Goal: Task Accomplishment & Management: Complete application form

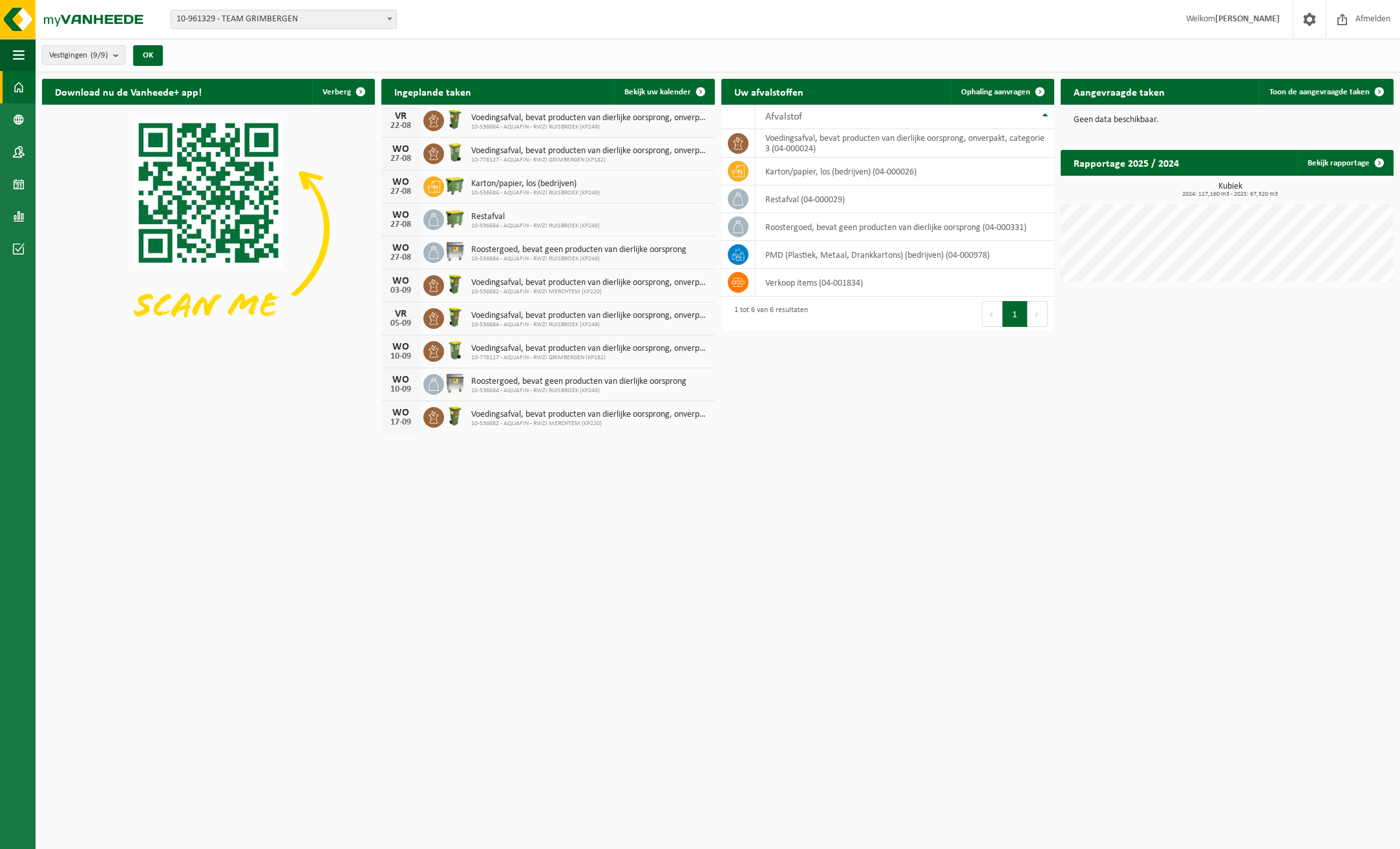
click at [391, 20] on b at bounding box center [389, 19] width 5 height 4
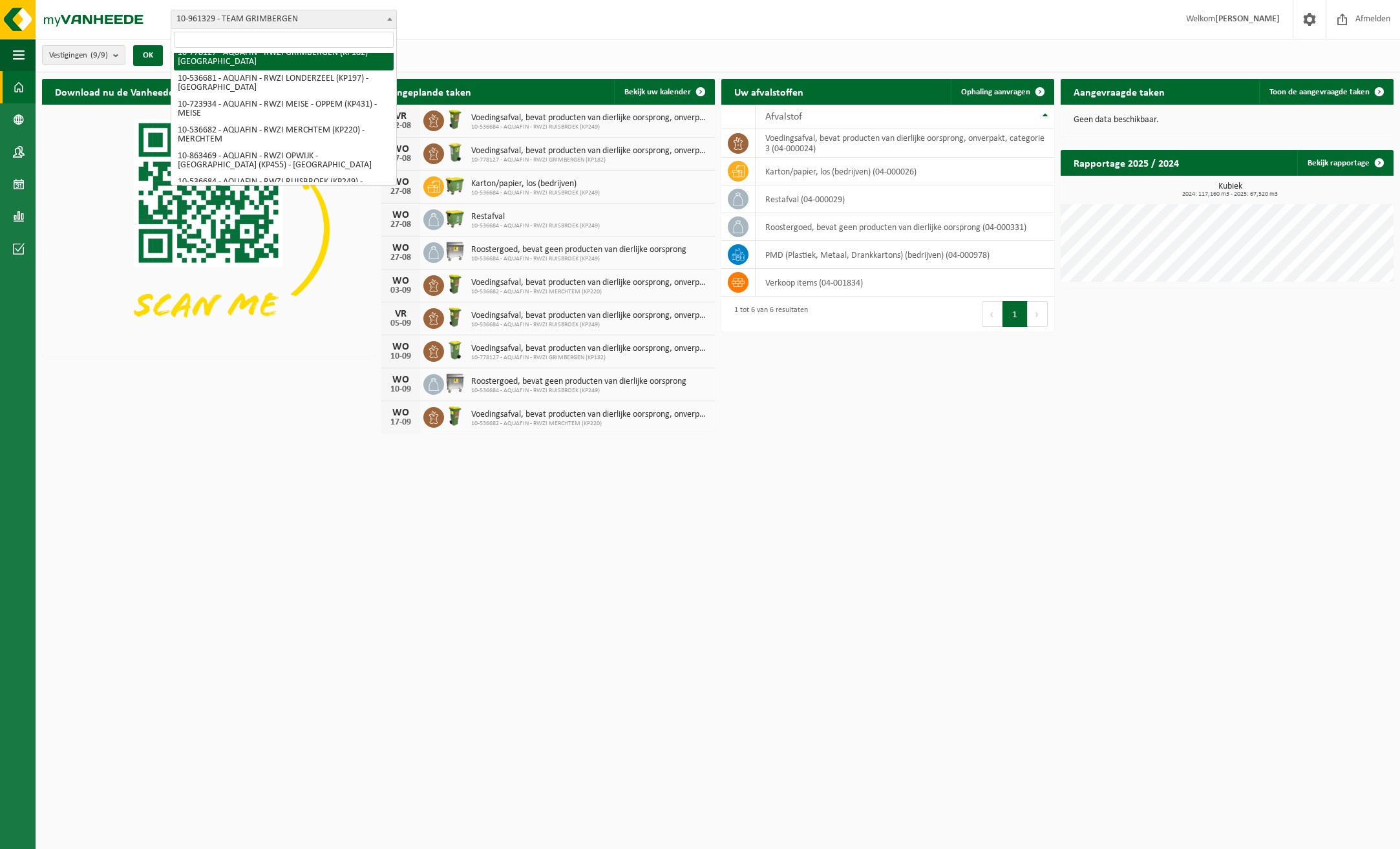
scroll to position [95, 0]
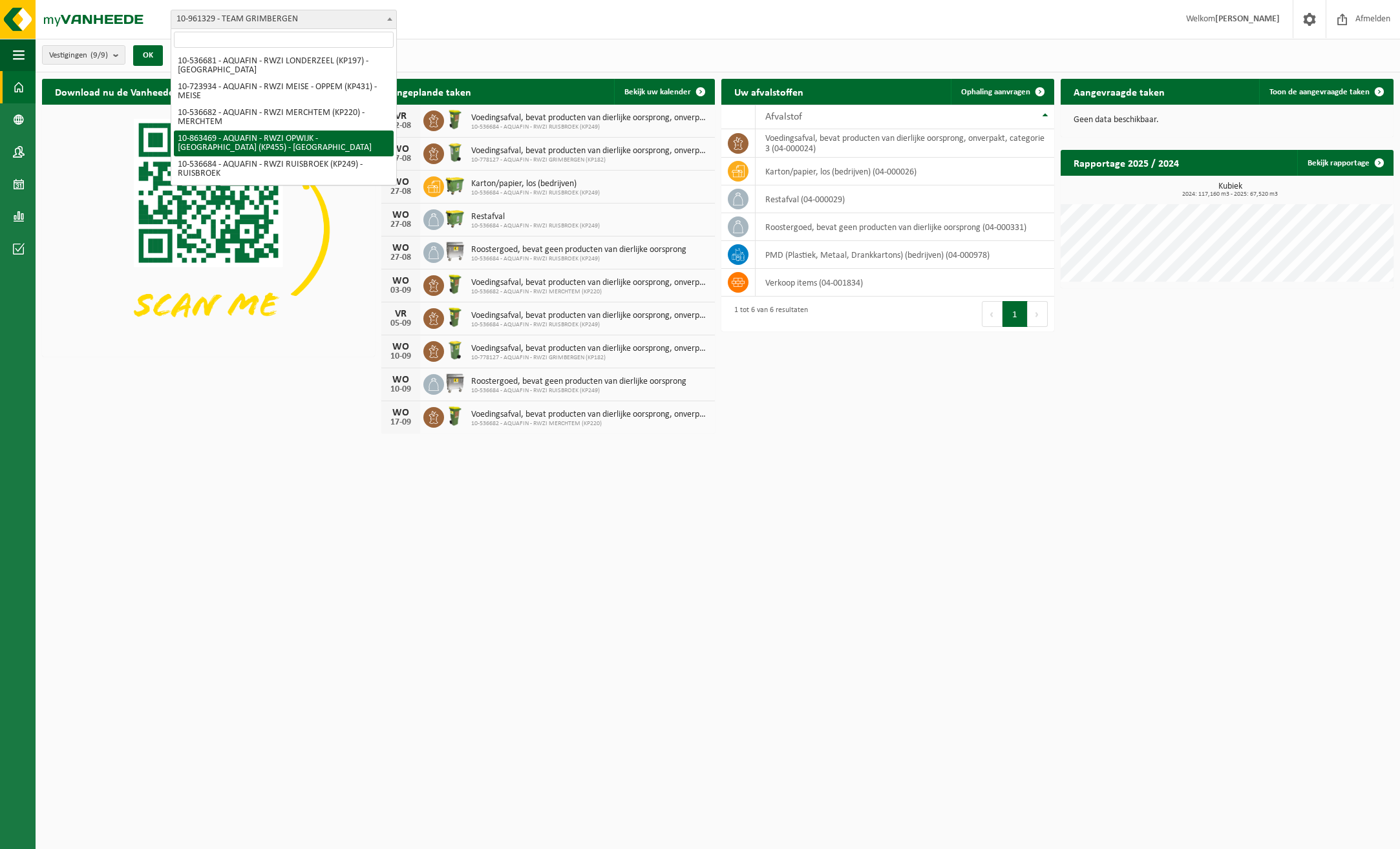
select select "101525"
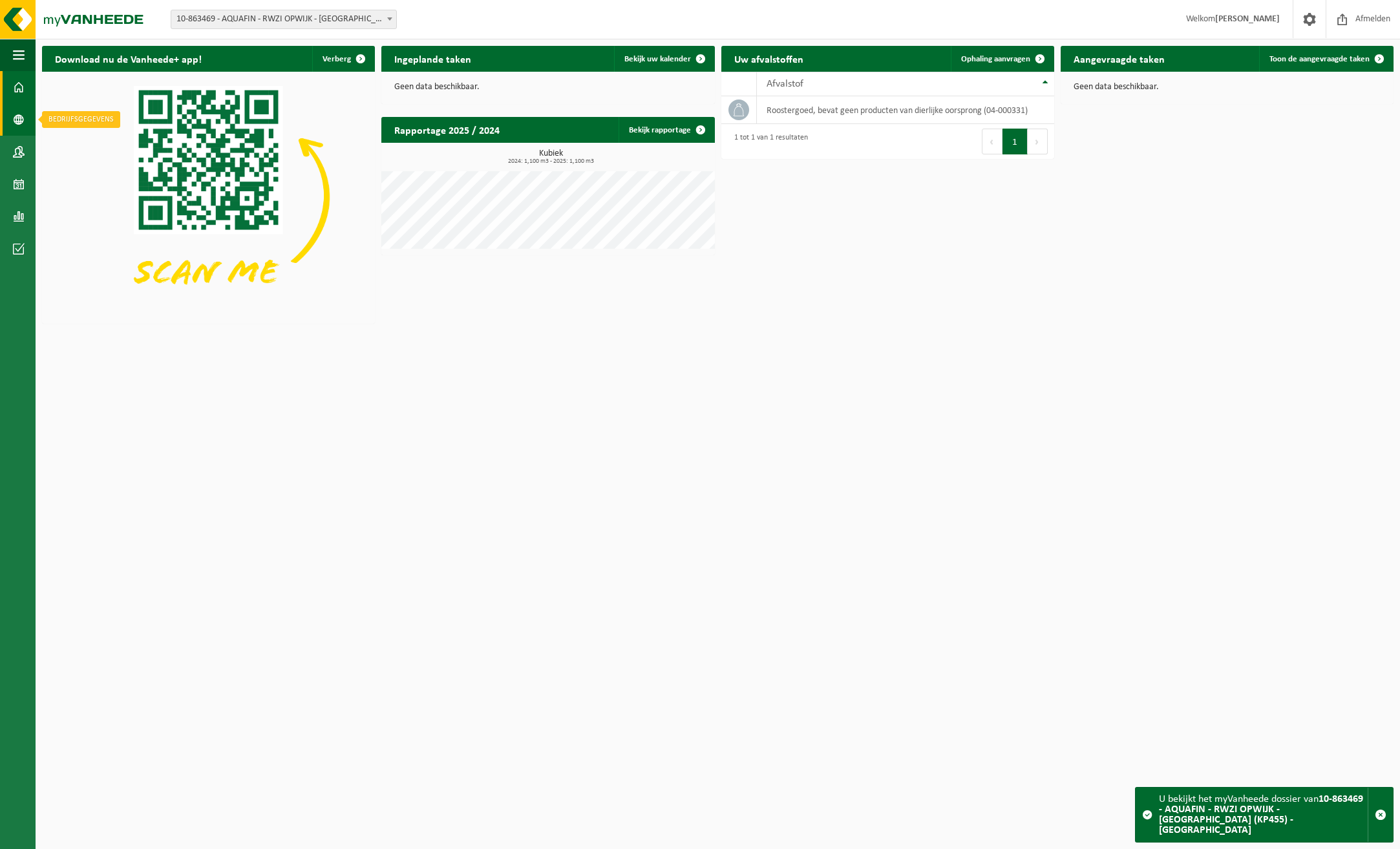
click at [22, 119] on span at bounding box center [18, 119] width 12 height 32
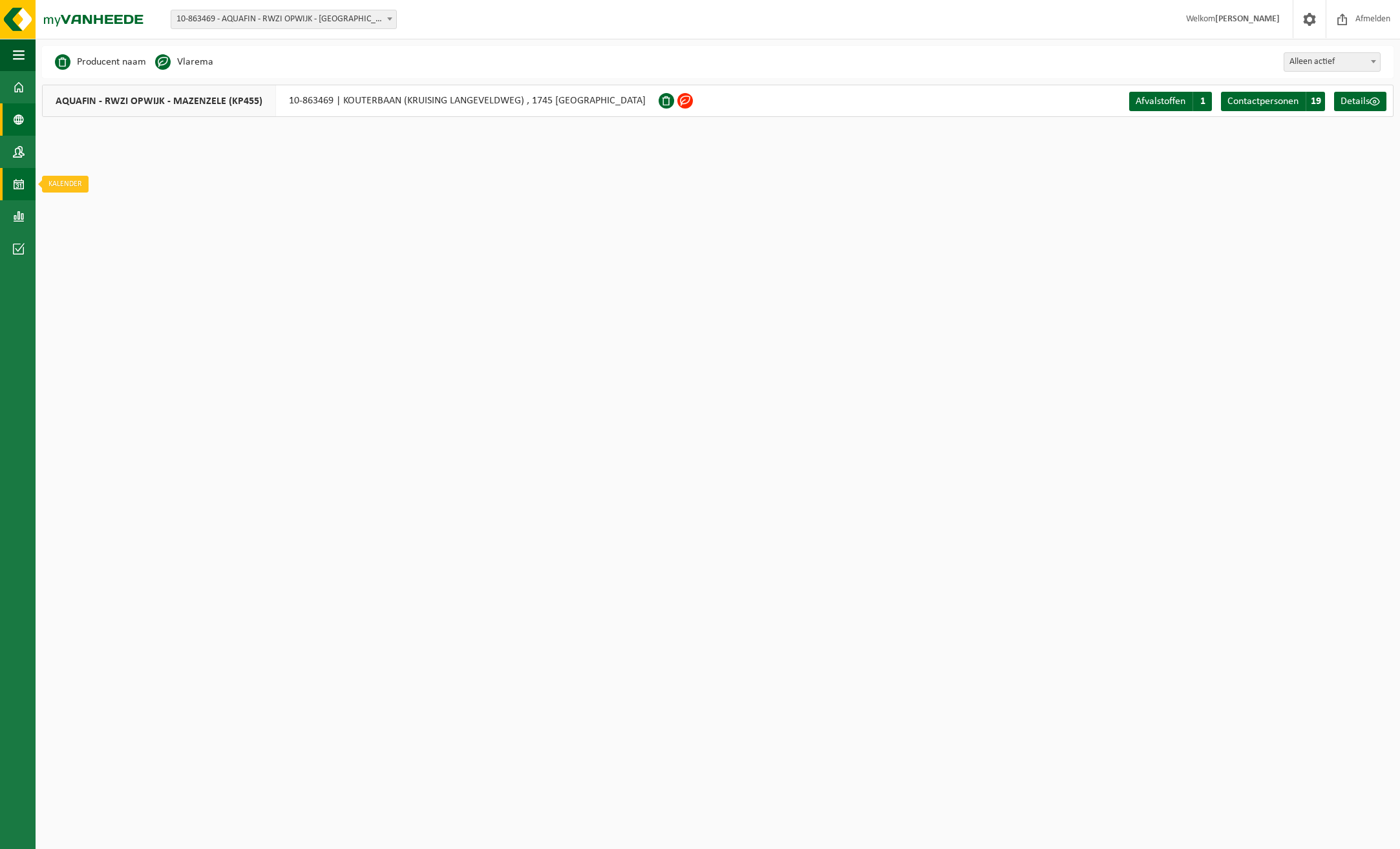
click at [15, 182] on span at bounding box center [18, 184] width 12 height 32
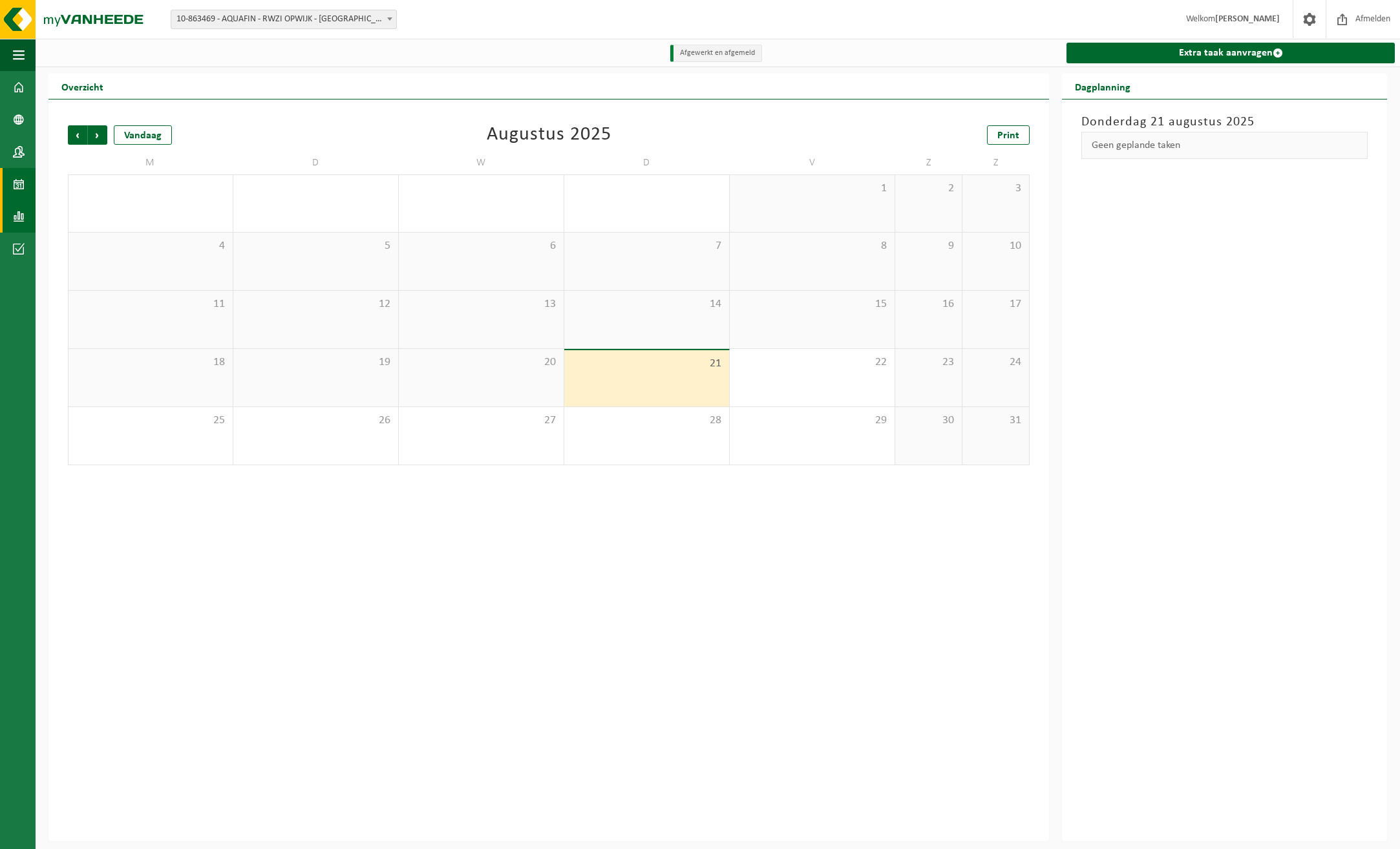
click at [18, 218] on span at bounding box center [18, 217] width 12 height 32
click at [18, 240] on span at bounding box center [18, 249] width 12 height 32
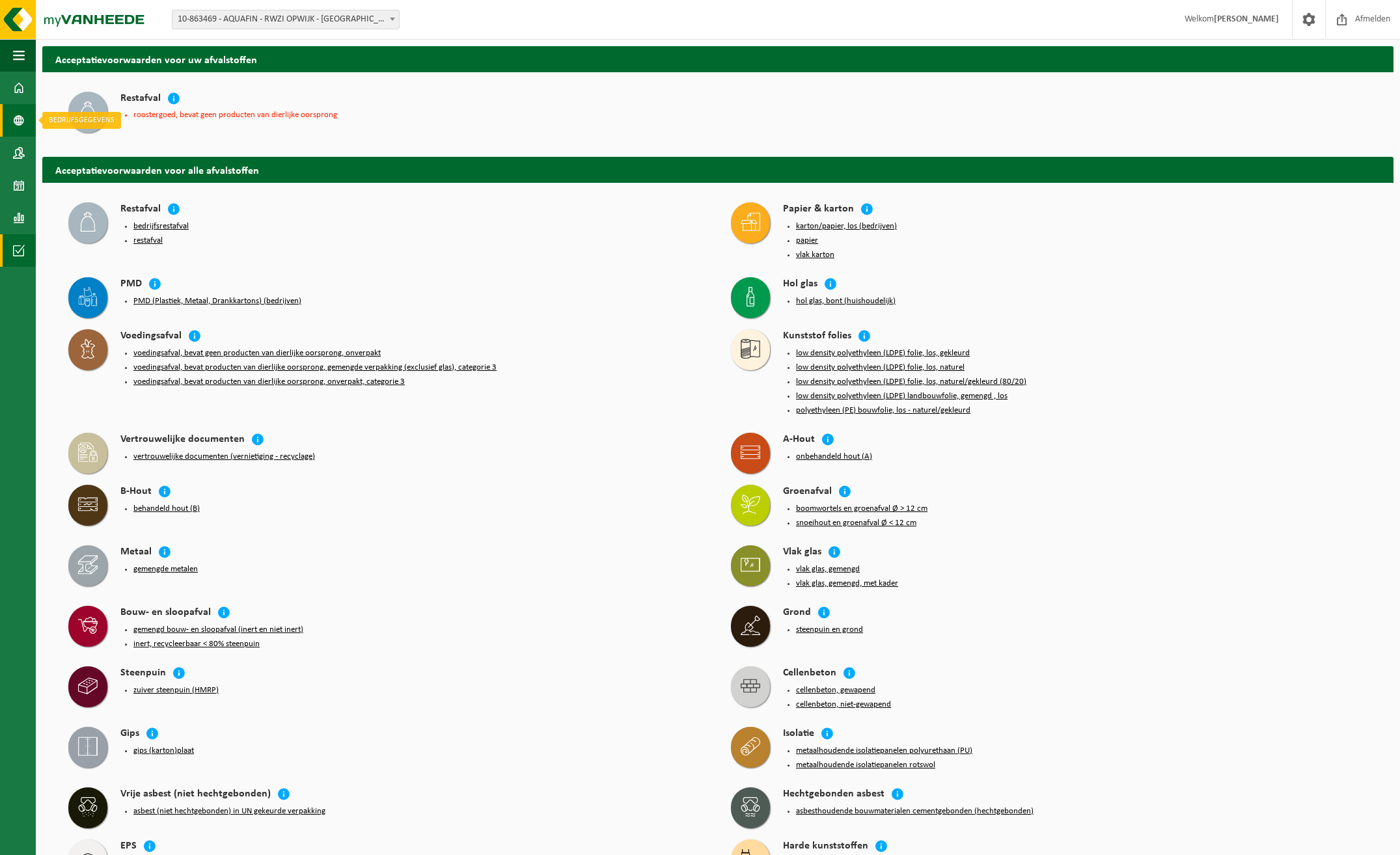
click at [19, 123] on span at bounding box center [18, 120] width 12 height 32
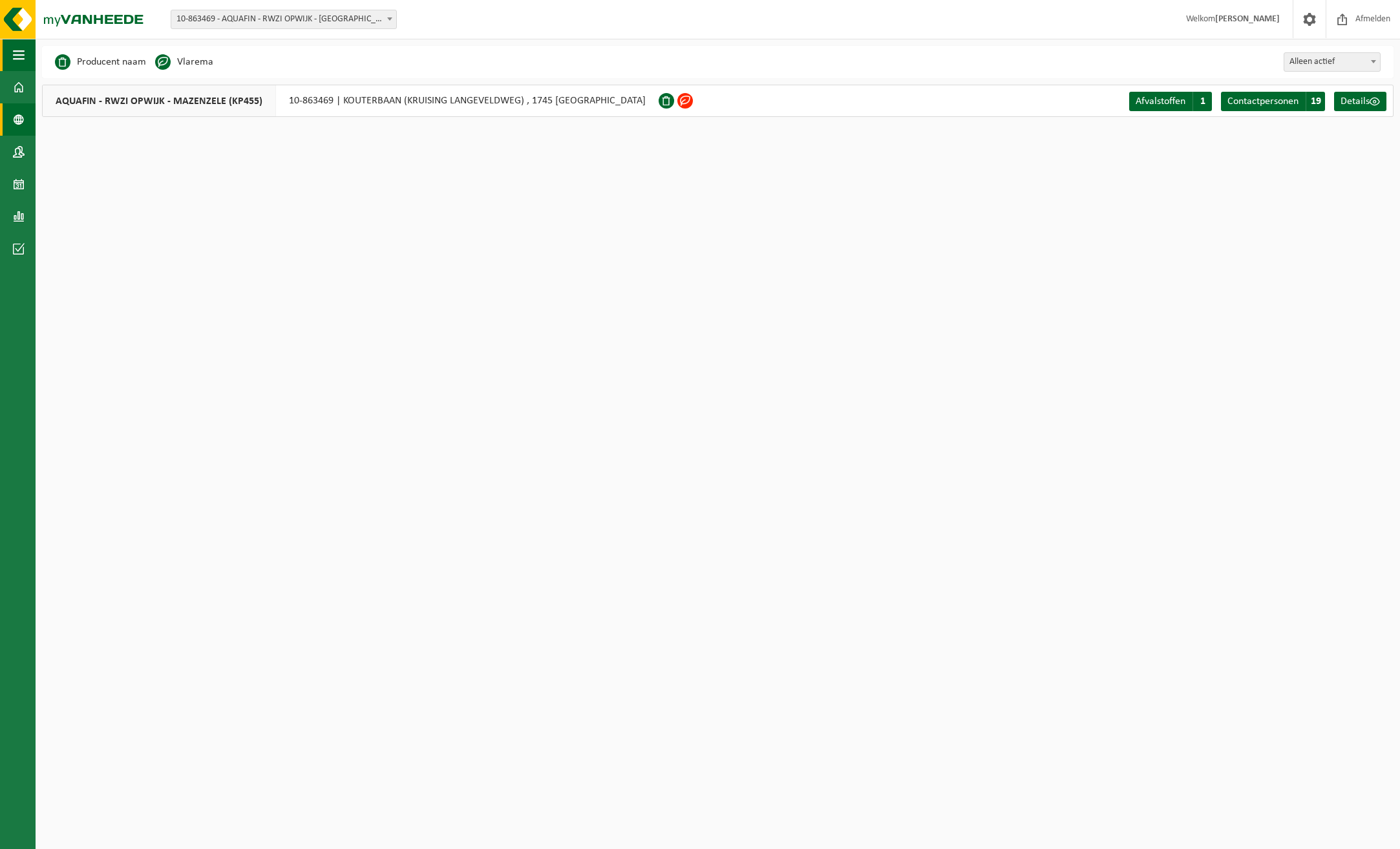
click at [19, 60] on span "button" at bounding box center [18, 55] width 12 height 32
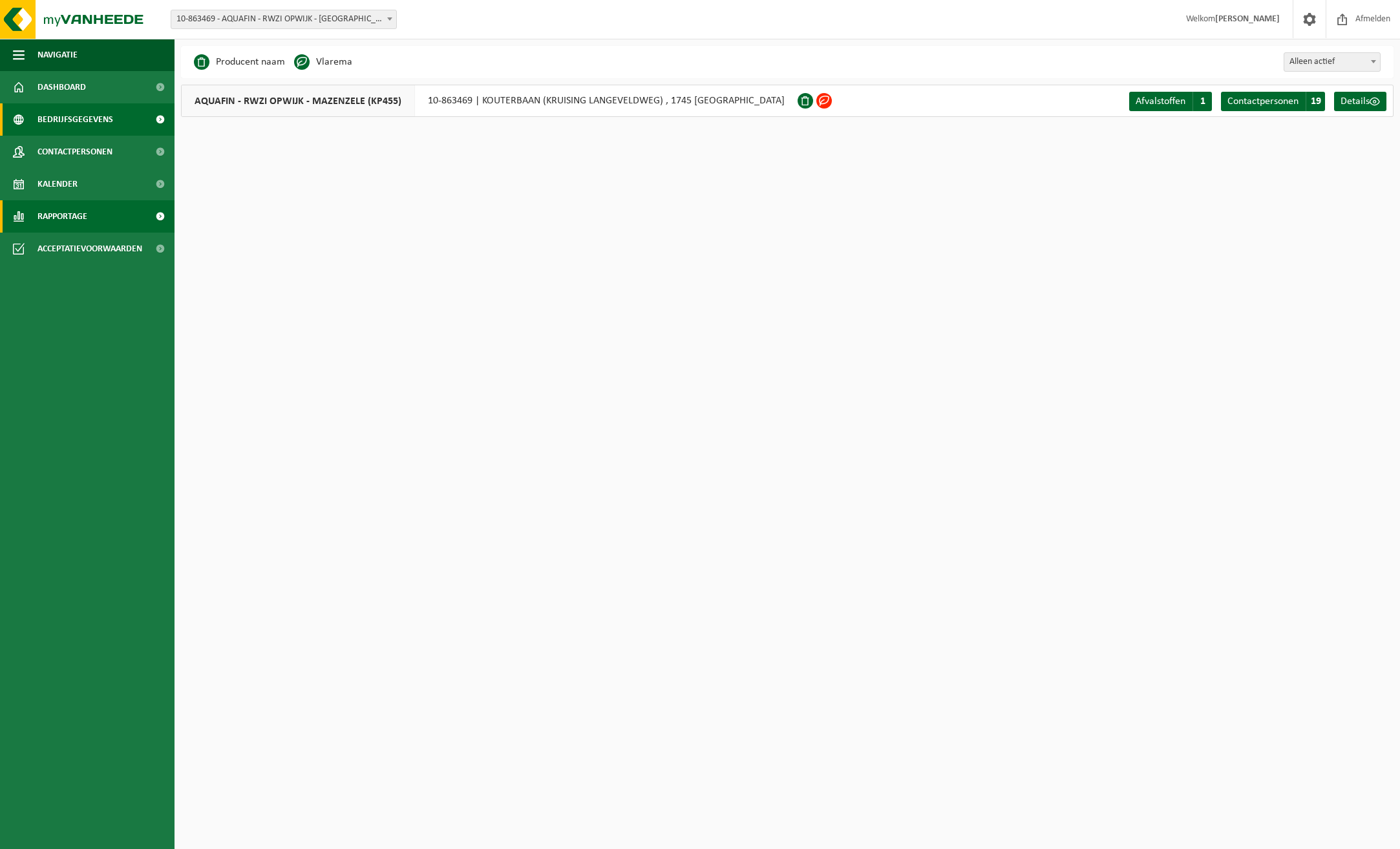
click at [83, 214] on span "Rapportage" at bounding box center [62, 217] width 50 height 32
click at [62, 276] on span "In lijstvorm" at bounding box center [62, 276] width 45 height 25
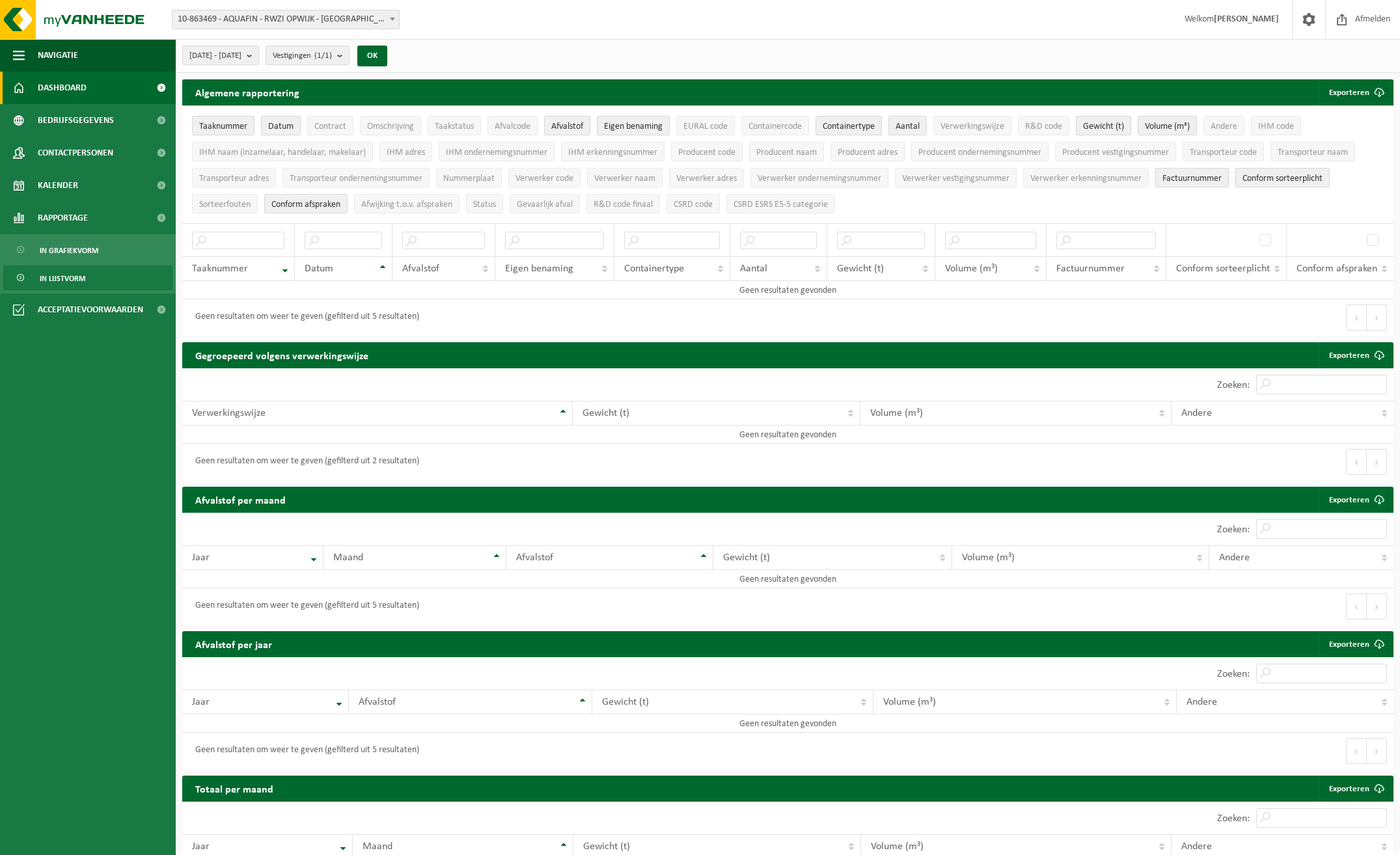
click at [23, 88] on span at bounding box center [18, 88] width 12 height 32
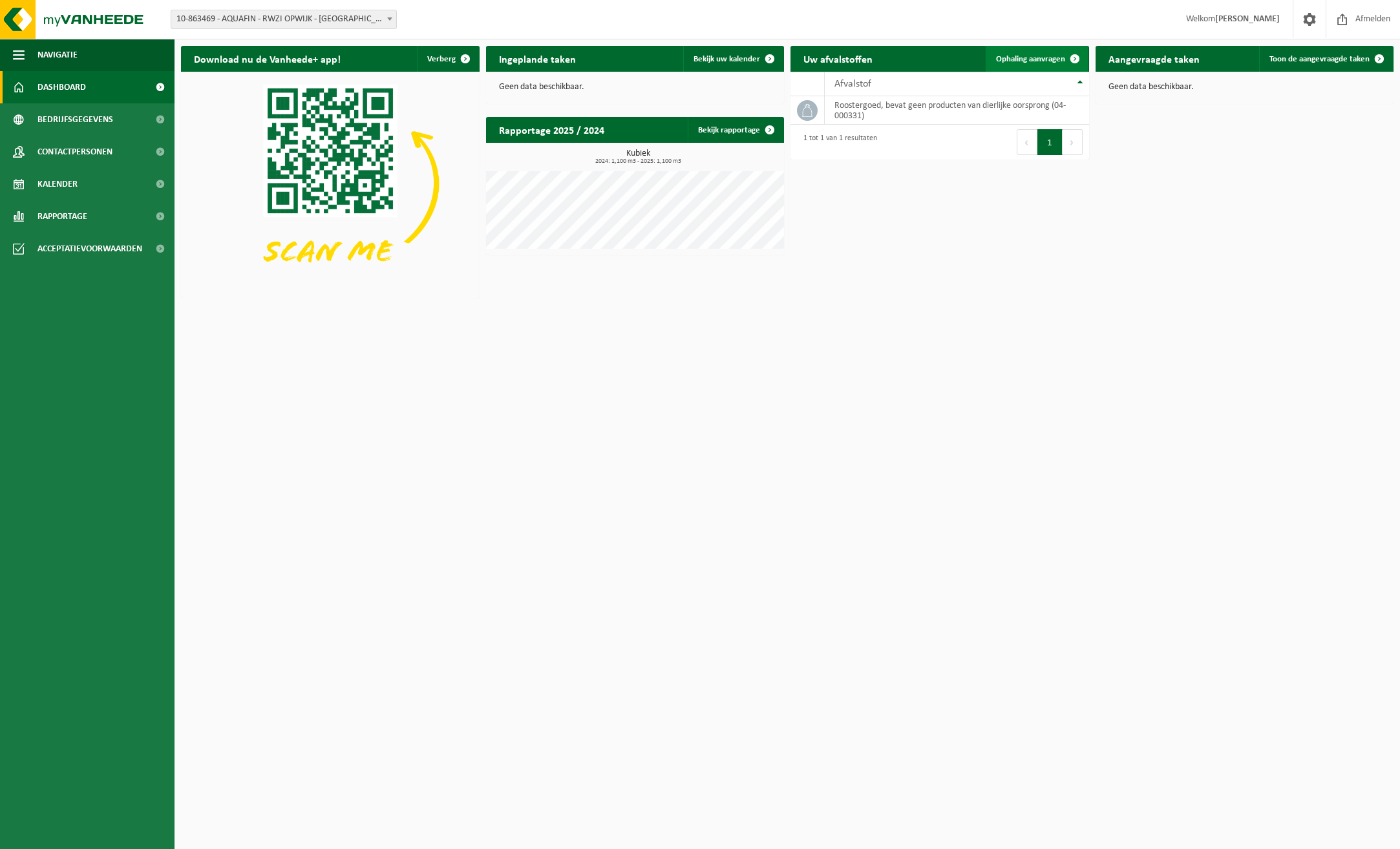
click at [1073, 57] on span at bounding box center [1075, 58] width 26 height 26
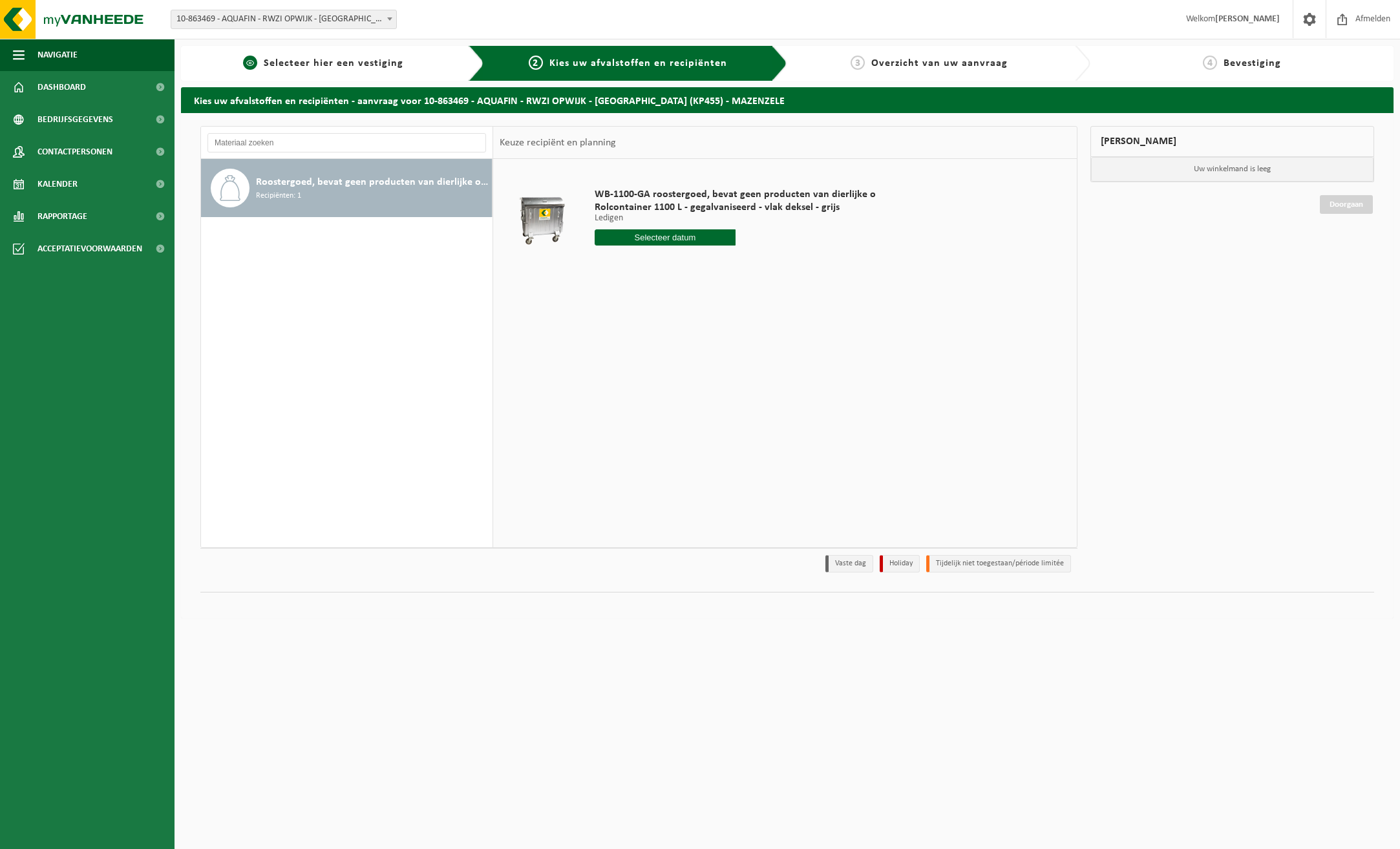
click at [324, 60] on span "Selecteer hier een vestiging" at bounding box center [333, 63] width 140 height 11
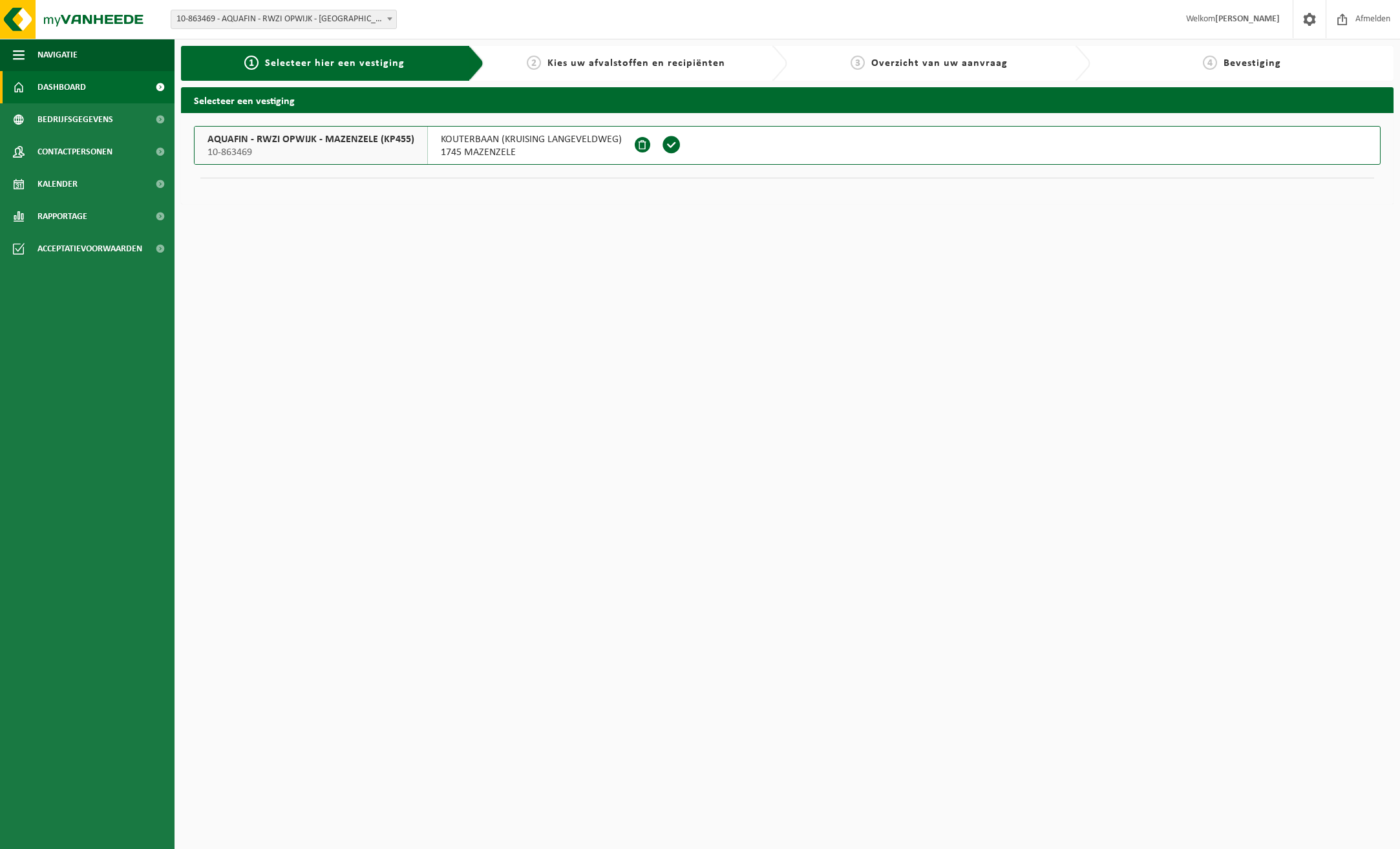
click at [95, 87] on link "Dashboard" at bounding box center [87, 87] width 175 height 32
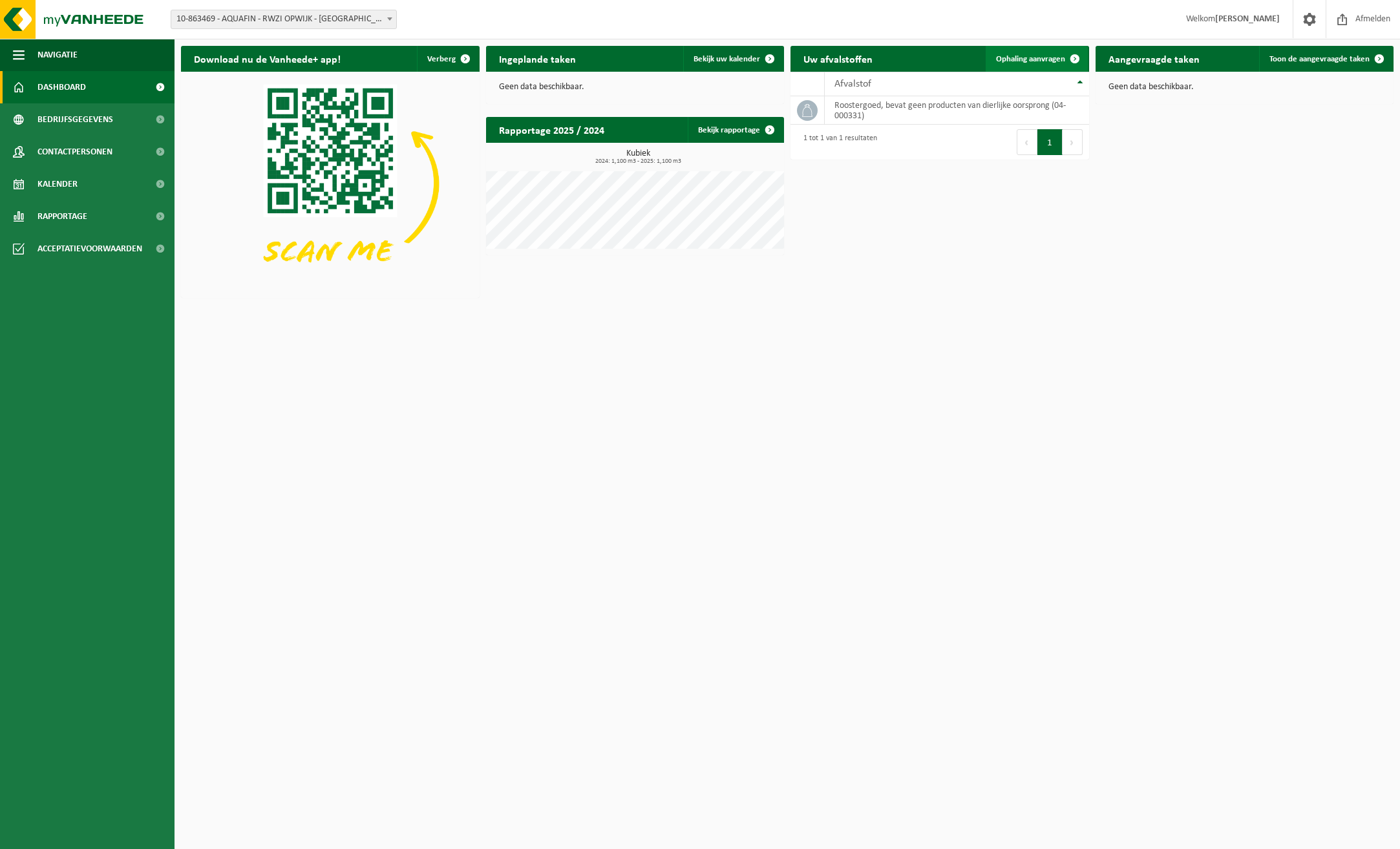
click at [1070, 62] on span at bounding box center [1075, 58] width 26 height 26
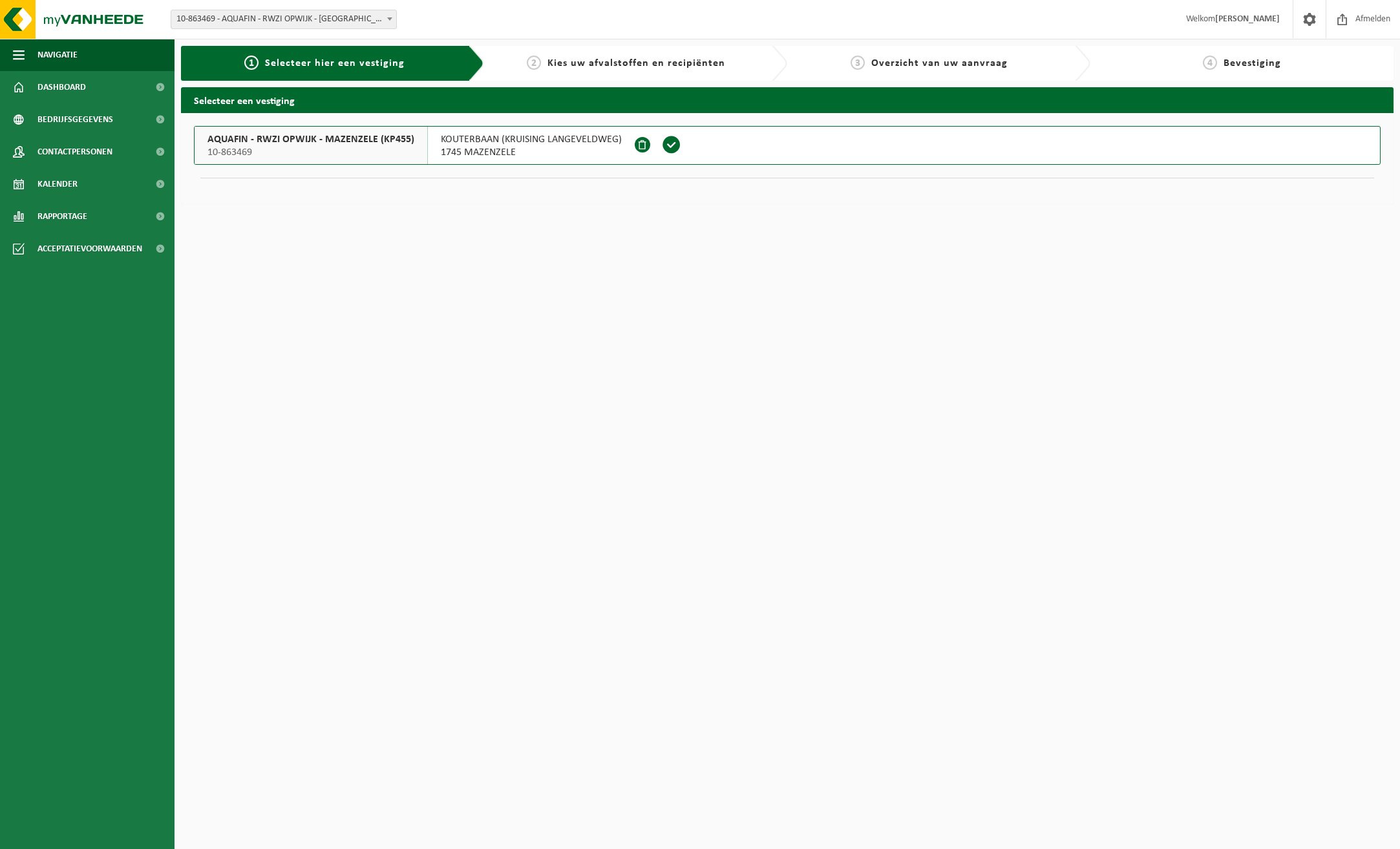
click at [664, 147] on span at bounding box center [671, 145] width 20 height 20
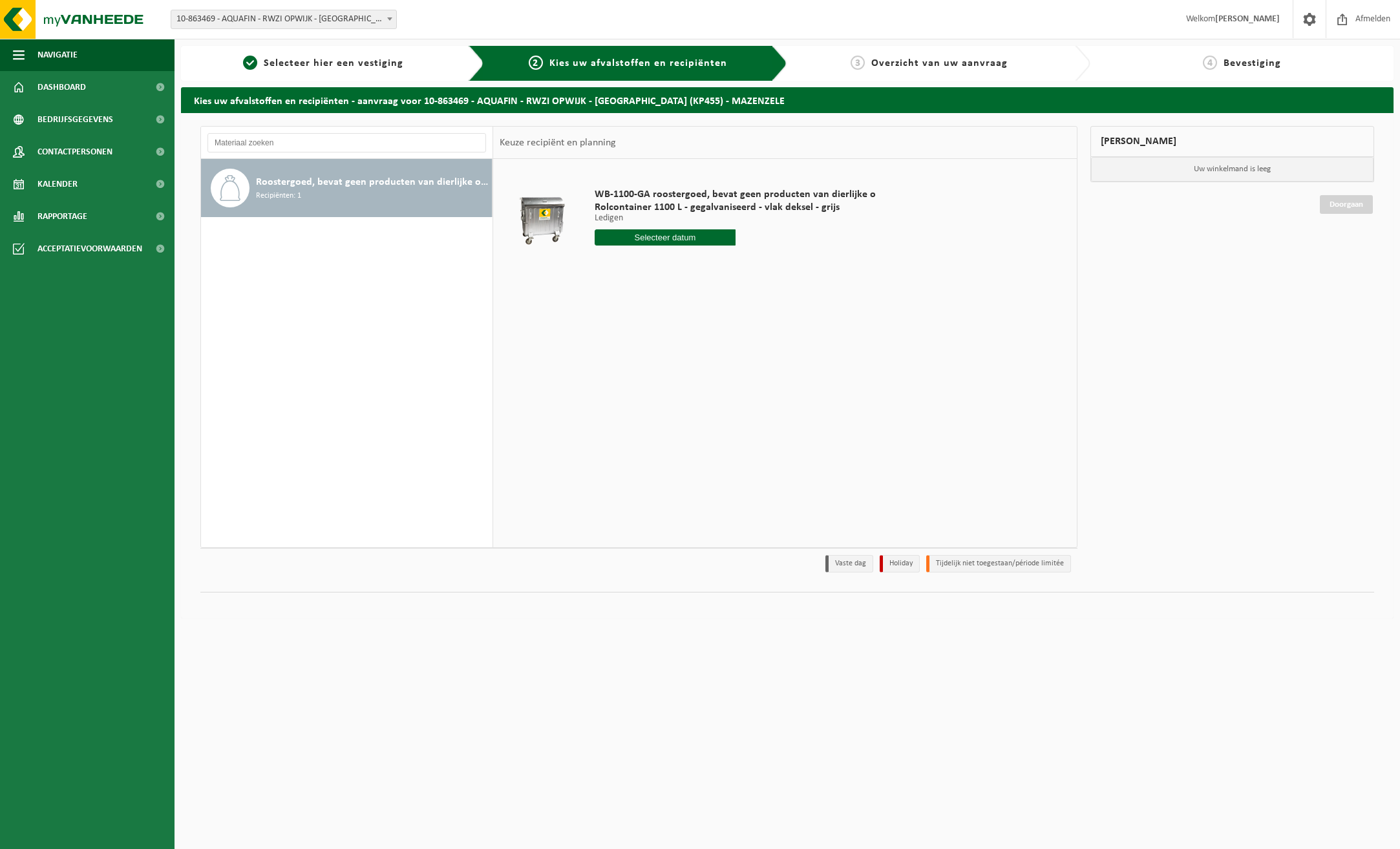
click at [642, 238] on input "text" at bounding box center [665, 237] width 141 height 16
click at [672, 395] on div "28" at bounding box center [675, 393] width 22 height 20
type input "Van [DATE]"
click at [720, 258] on input "3" at bounding box center [665, 261] width 141 height 17
click at [719, 263] on input "2" at bounding box center [665, 261] width 141 height 17
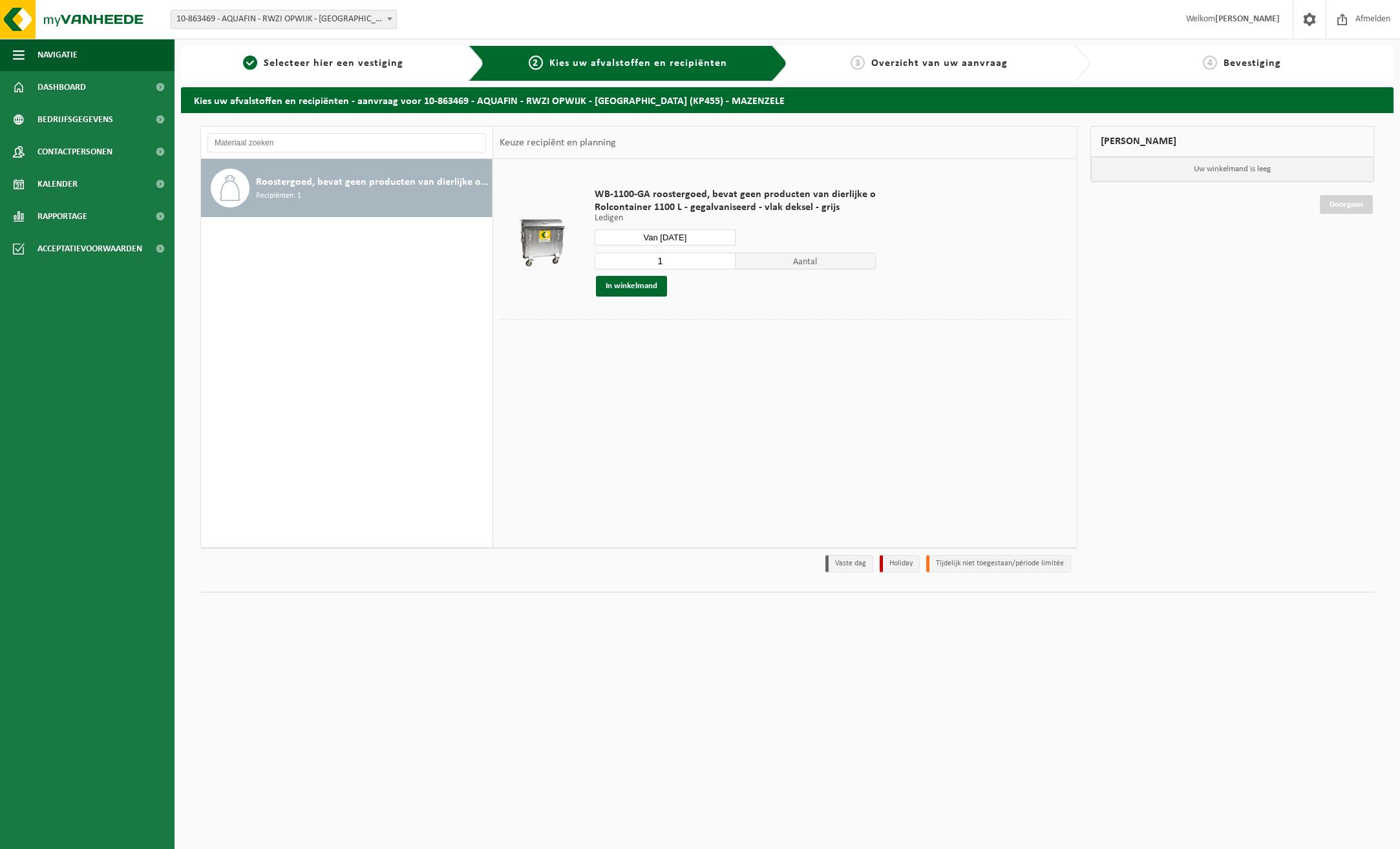
type input "1"
click at [719, 263] on input "1" at bounding box center [665, 261] width 141 height 17
click at [637, 288] on button "In winkelmand" at bounding box center [631, 285] width 71 height 20
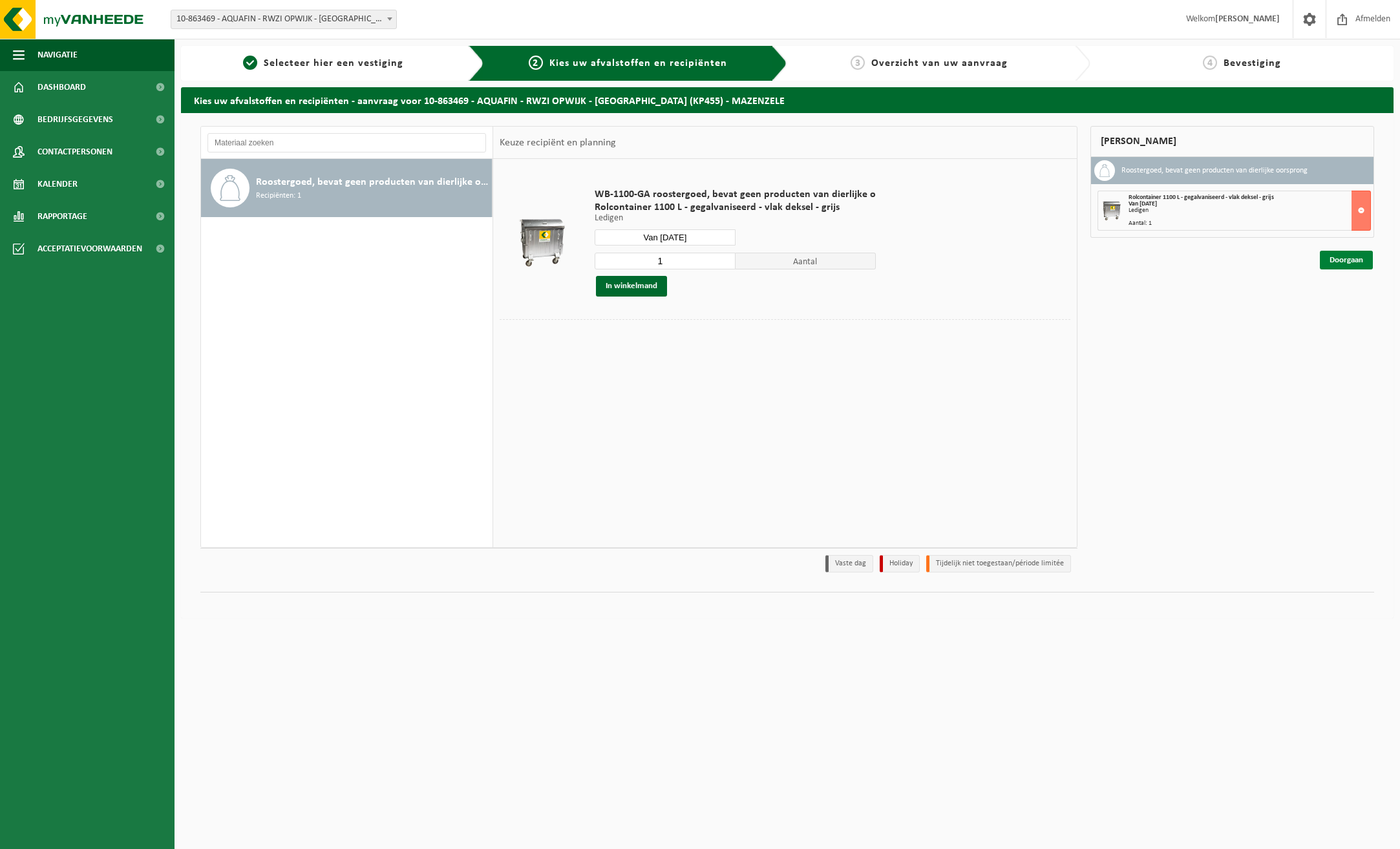
click at [1351, 259] on link "Doorgaan" at bounding box center [1346, 259] width 53 height 19
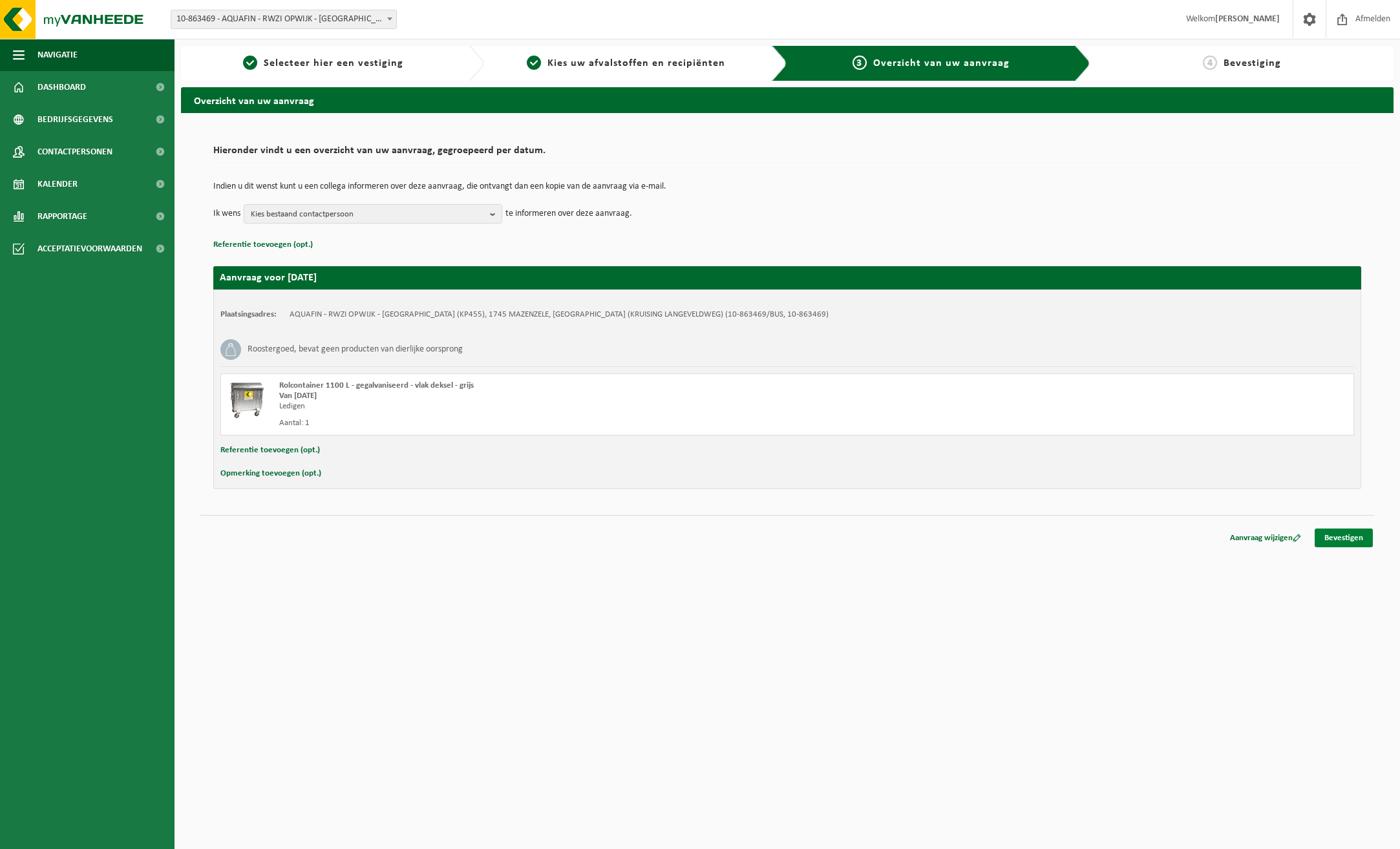
click at [1352, 541] on link "Bevestigen" at bounding box center [1343, 538] width 58 height 19
